Goal: Navigation & Orientation: Find specific page/section

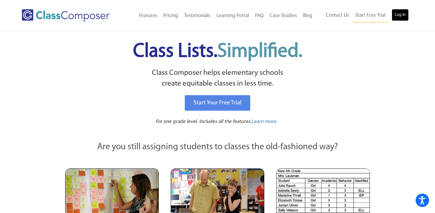
click at [403, 15] on link "Log In" at bounding box center [400, 15] width 17 height 12
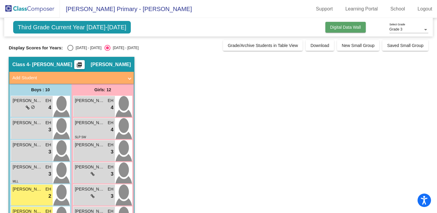
click at [361, 31] on button "Digital Data Wall" at bounding box center [345, 27] width 40 height 11
